Goal: Register for event/course

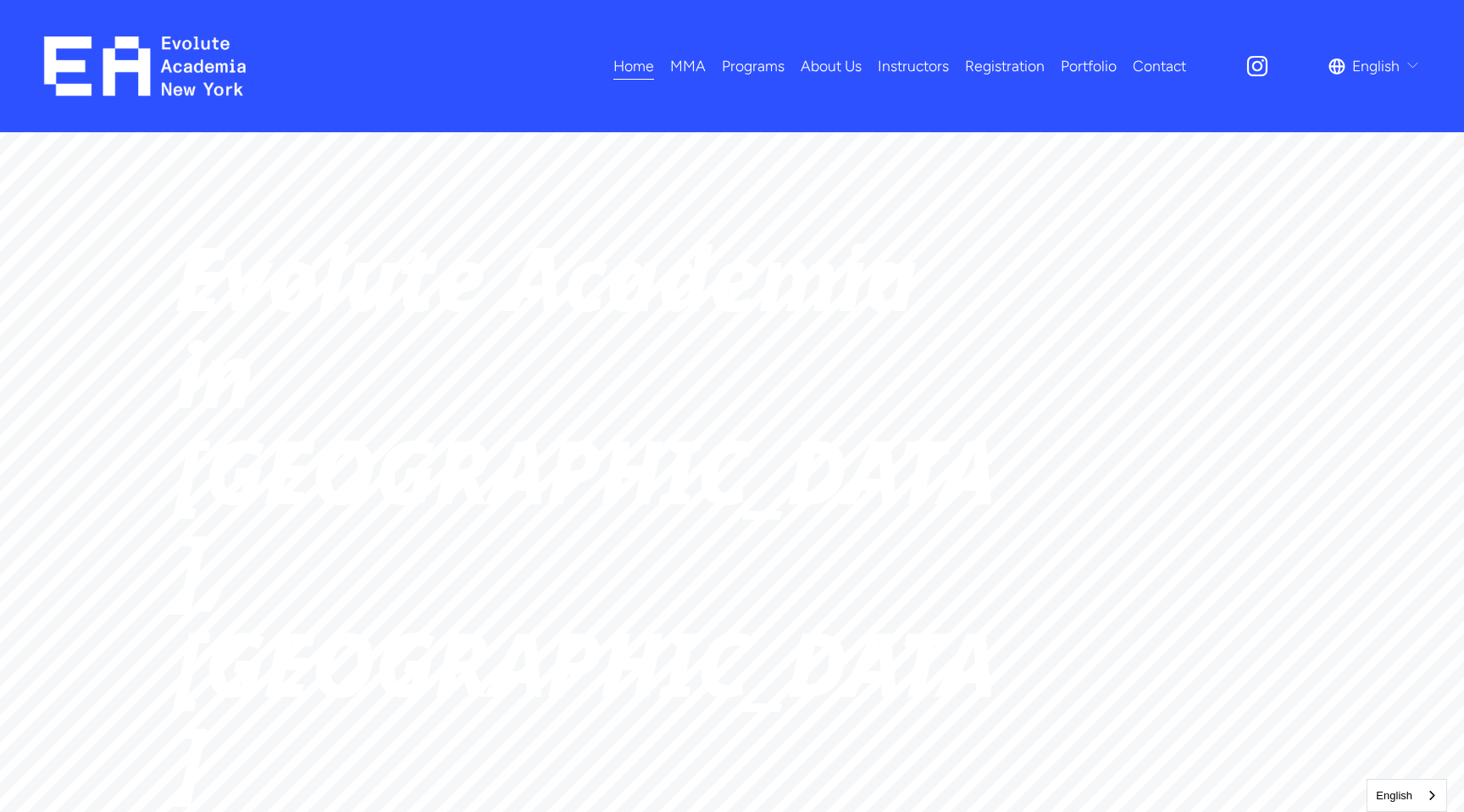
click at [972, 77] on link "Registration" at bounding box center [1005, 66] width 79 height 29
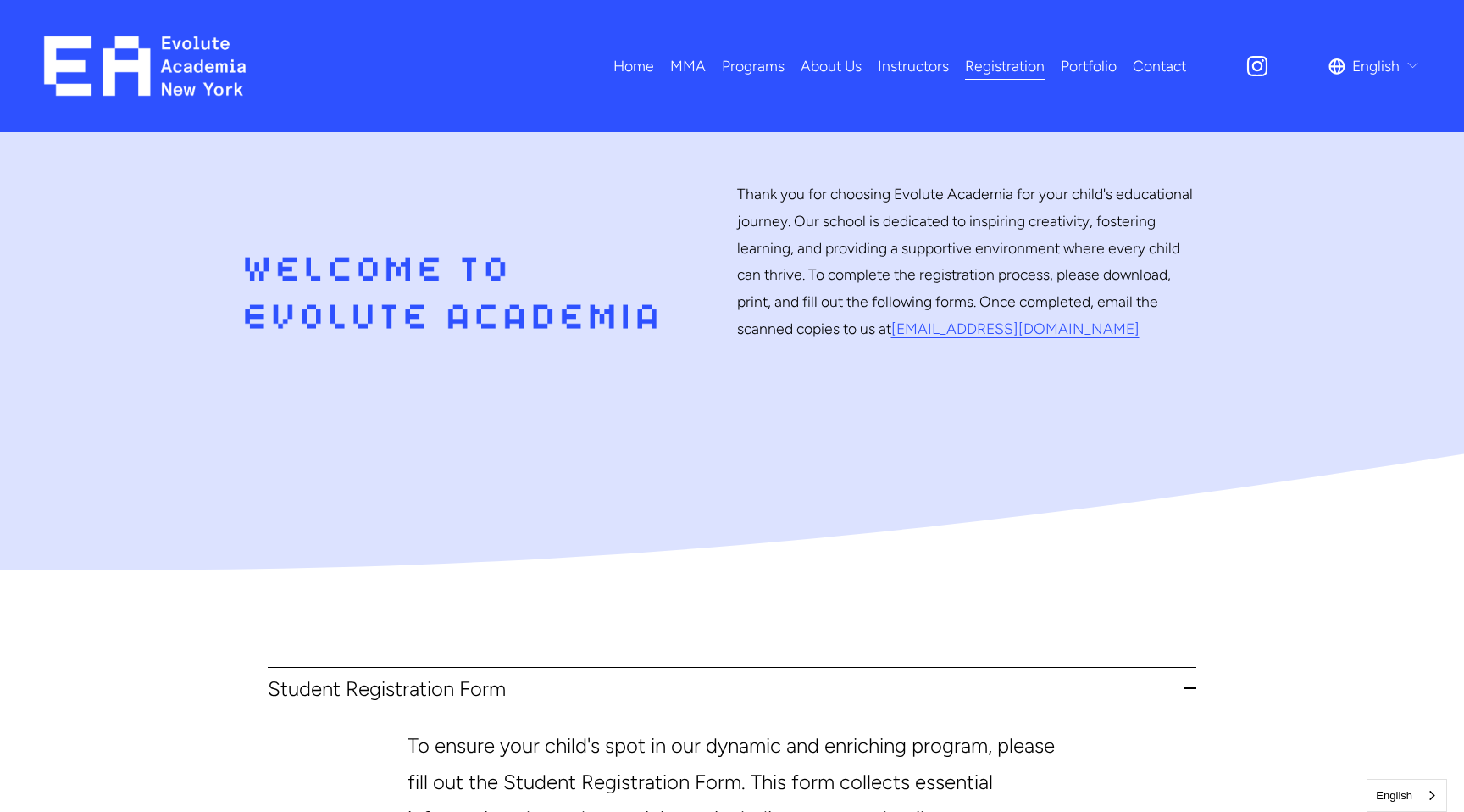
click at [0, 0] on span "Dance" at bounding box center [0, 0] width 0 height 0
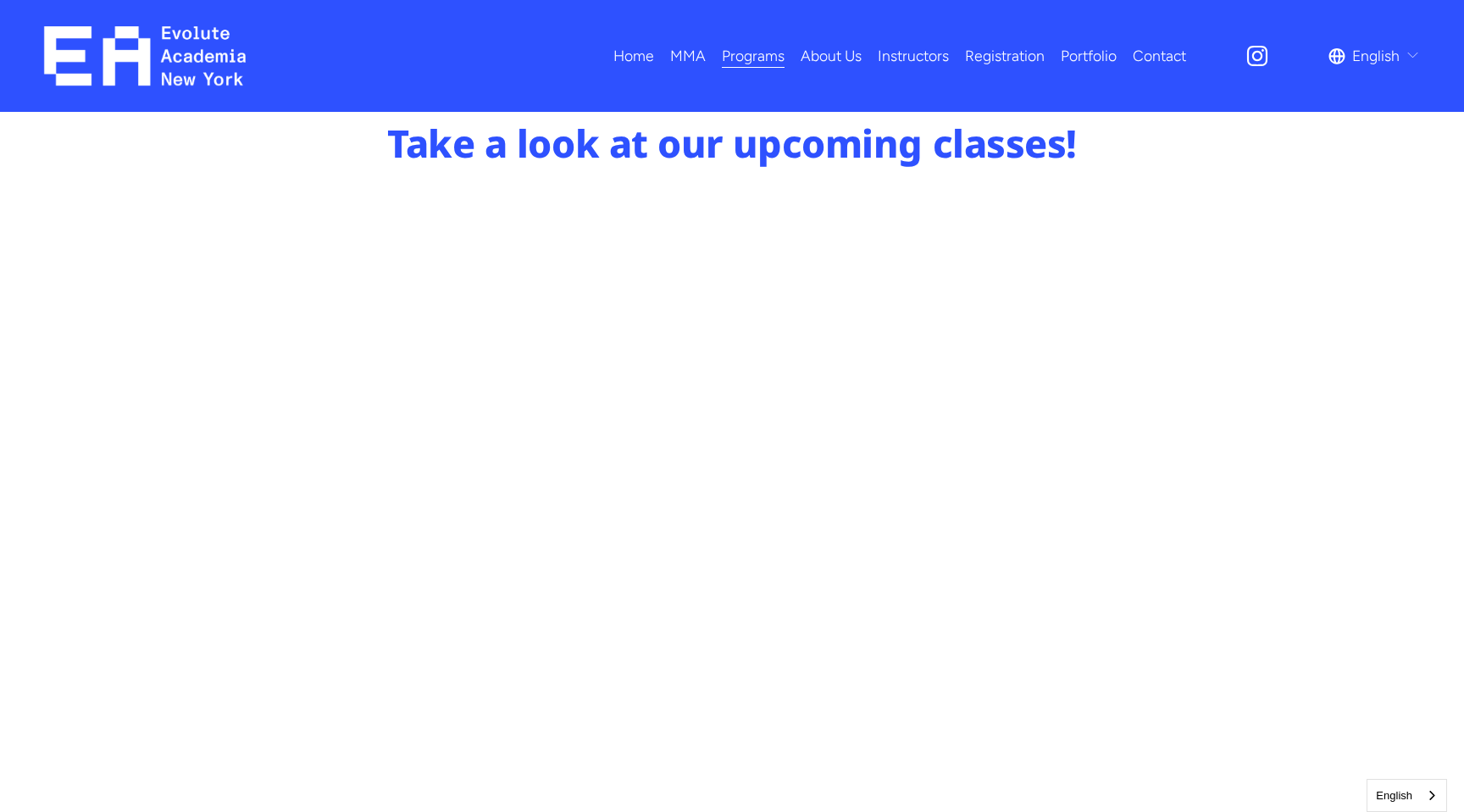
scroll to position [871, 0]
